Goal: Information Seeking & Learning: Find specific fact

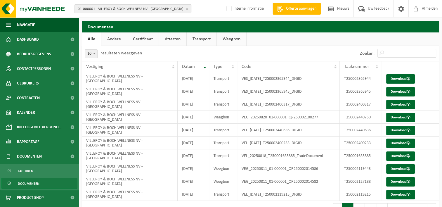
click at [124, 11] on span "01-000001 - VILLEROY & BOCH WELLNESS NV - [GEOGRAPHIC_DATA]" at bounding box center [131, 9] width 106 height 9
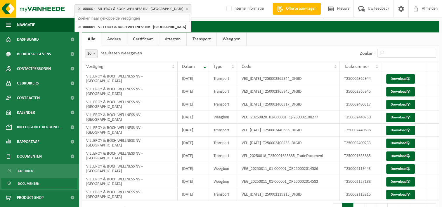
paste input "01-000590"
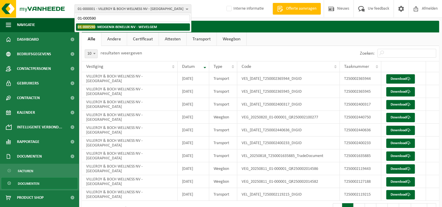
type input "01-000590"
click at [114, 27] on strong "01-000590 - MEDGENIX-[GEOGRAPHIC_DATA] [GEOGRAPHIC_DATA] - WEVELGEM" at bounding box center [117, 27] width 79 height 4
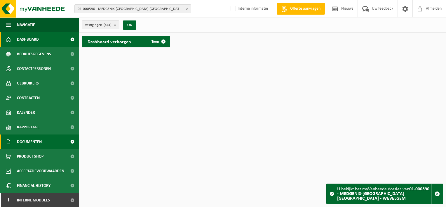
click at [34, 142] on span "Documenten" at bounding box center [29, 141] width 25 height 15
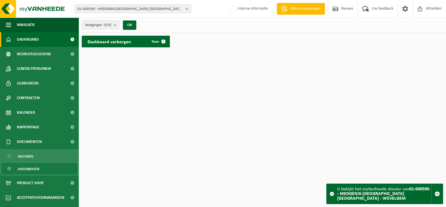
click at [27, 170] on span "Documenten" at bounding box center [29, 168] width 22 height 11
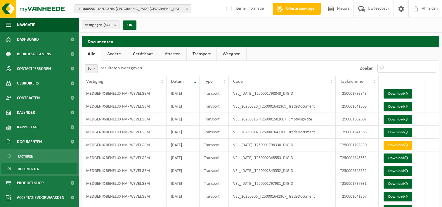
click at [407, 68] on input "Zoeken:" at bounding box center [406, 68] width 59 height 9
paste input "01-000590"
drag, startPoint x: 411, startPoint y: 68, endPoint x: 325, endPoint y: 62, distance: 85.7
click at [325, 62] on div "Zoeken: 01-000590" at bounding box center [349, 68] width 179 height 15
paste input "T250000704245"
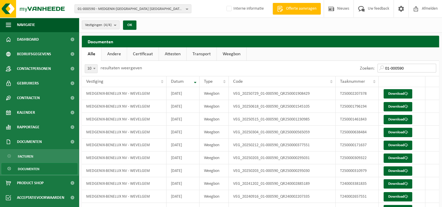
type input "T250000704245"
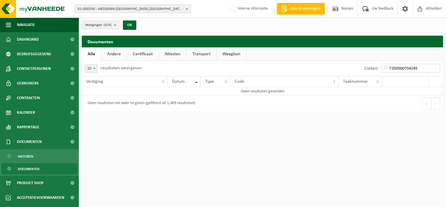
click at [437, 66] on input "T250000704245" at bounding box center [410, 68] width 59 height 9
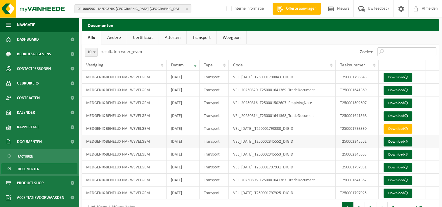
scroll to position [30, 0]
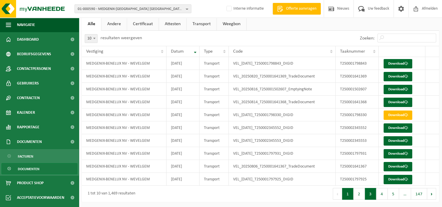
click at [372, 191] on button "3" at bounding box center [370, 194] width 11 height 12
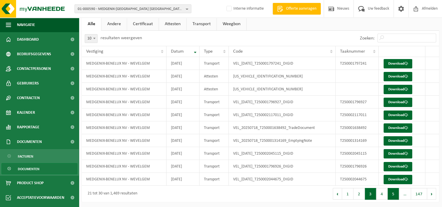
click at [393, 193] on button "5" at bounding box center [392, 194] width 11 height 12
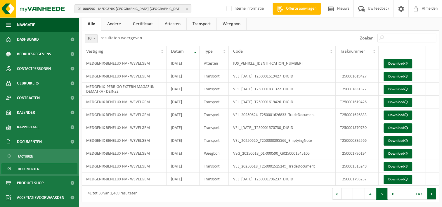
click at [429, 193] on button "Volgende" at bounding box center [431, 194] width 9 height 12
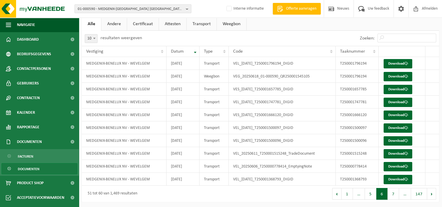
click at [429, 193] on button "Volgende" at bounding box center [431, 194] width 9 height 12
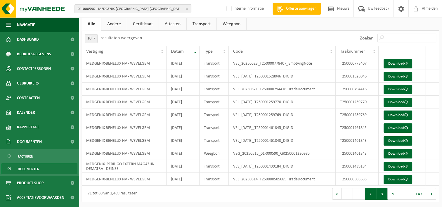
click at [369, 192] on button "7" at bounding box center [370, 194] width 11 height 12
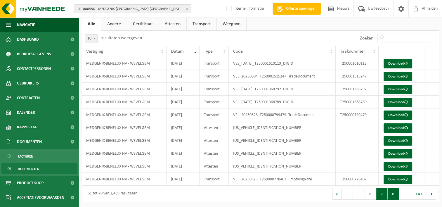
click at [394, 191] on button "8" at bounding box center [392, 194] width 11 height 12
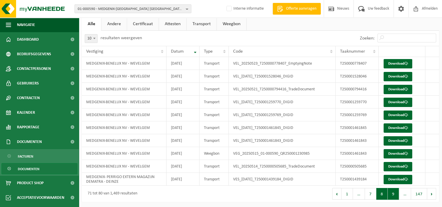
click at [390, 190] on button "9" at bounding box center [392, 194] width 11 height 12
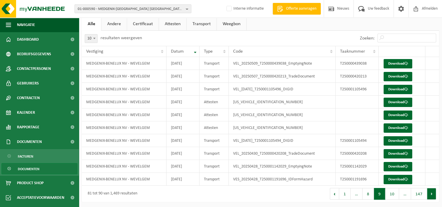
click at [433, 195] on button "Volgende" at bounding box center [431, 194] width 9 height 12
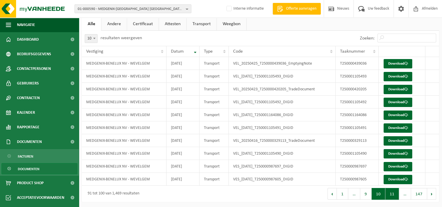
click at [390, 192] on button "11" at bounding box center [392, 194] width 14 height 12
click at [393, 194] on button "12" at bounding box center [392, 194] width 14 height 12
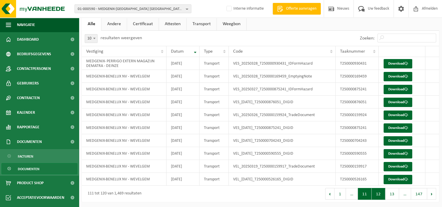
click at [366, 192] on button "11" at bounding box center [365, 194] width 14 height 12
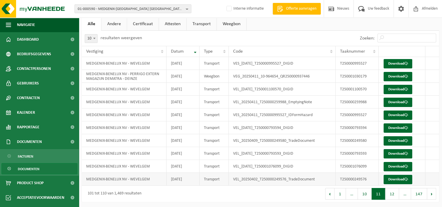
click at [341, 179] on td "T250000249576" at bounding box center [356, 178] width 43 height 13
drag, startPoint x: 340, startPoint y: 179, endPoint x: 368, endPoint y: 173, distance: 28.3
click at [368, 173] on td "T250000249576" at bounding box center [356, 178] width 43 height 13
copy td "T250000249576"
click at [391, 39] on input "Zoeken:" at bounding box center [406, 38] width 59 height 9
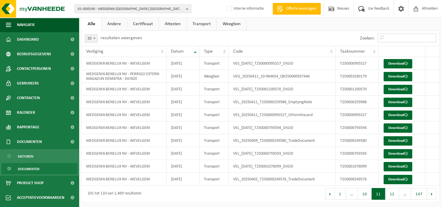
paste input "T250001007287"
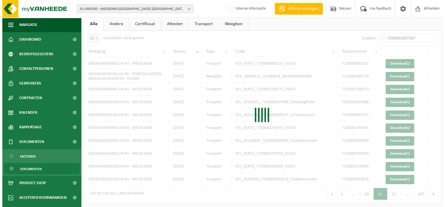
scroll to position [0, 0]
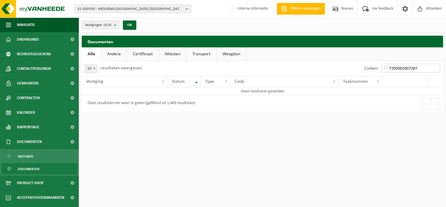
drag, startPoint x: 421, startPoint y: 69, endPoint x: 302, endPoint y: 68, distance: 119.1
click at [302, 68] on div "Zoeken: T250001007287" at bounding box center [352, 68] width 181 height 15
paste input "17410"
type input "T250001017410"
